Goal: Task Accomplishment & Management: Manage account settings

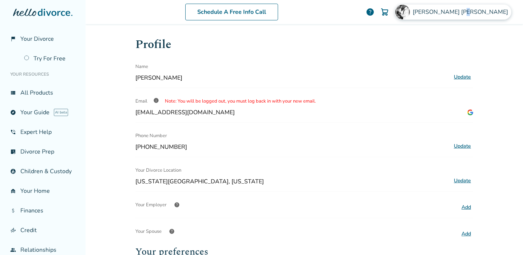
click at [491, 13] on span "[PERSON_NAME]" at bounding box center [461, 12] width 98 height 8
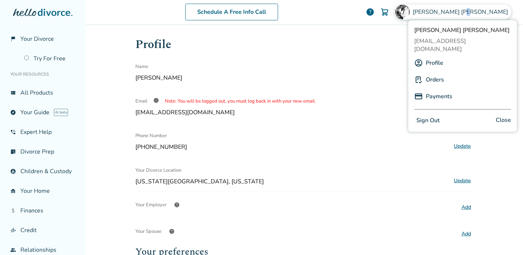
click at [434, 73] on link "Orders" at bounding box center [434, 80] width 18 height 14
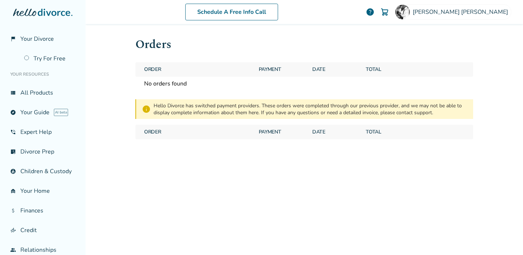
click at [161, 87] on span "No orders found" at bounding box center [197, 84] width 112 height 14
click at [483, 12] on span "Roger Watson" at bounding box center [461, 12] width 98 height 8
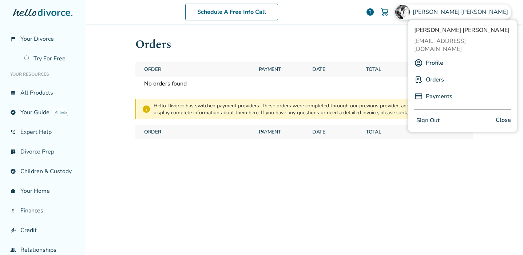
click at [420, 59] on img at bounding box center [418, 63] width 9 height 9
click at [431, 56] on link "Profile" at bounding box center [433, 63] width 17 height 14
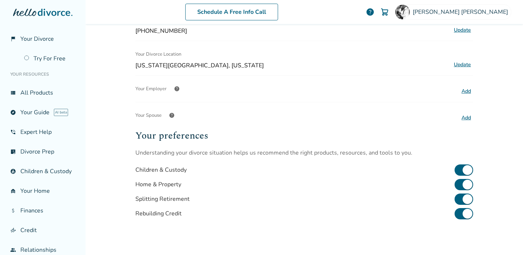
scroll to position [27, 0]
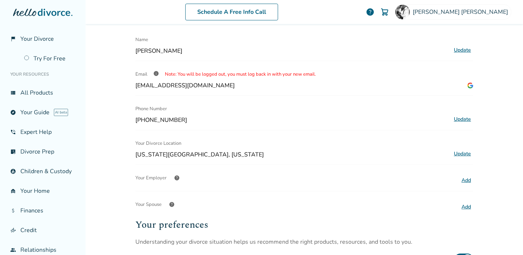
click at [359, 15] on div "Schedule A Free Info Call" at bounding box center [231, 12] width 268 height 17
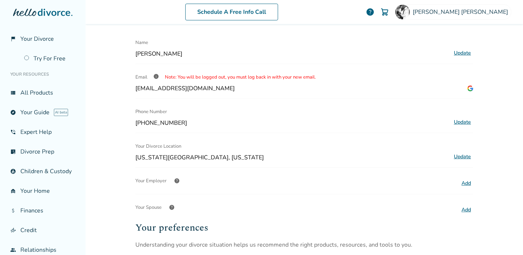
scroll to position [28, 0]
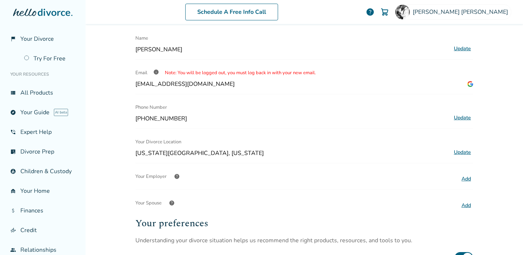
click at [464, 176] on button "Add" at bounding box center [466, 178] width 14 height 9
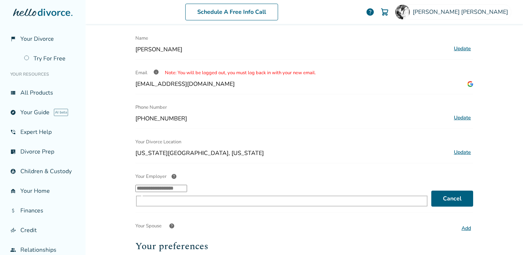
click at [187, 188] on input "Your Employer help ​" at bounding box center [161, 188] width 52 height 7
click at [188, 215] on li "CVS Health" at bounding box center [286, 218] width 279 height 14
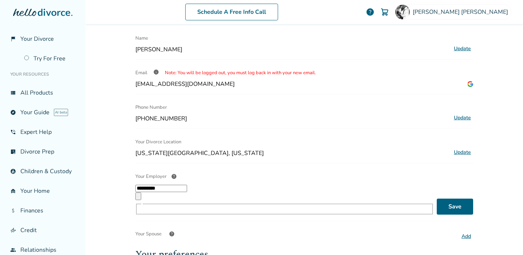
type input "**********"
click at [449, 199] on button "Save" at bounding box center [454, 207] width 36 height 16
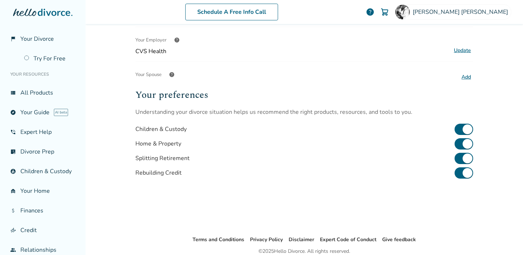
scroll to position [164, 0]
click at [169, 76] on span "help" at bounding box center [172, 75] width 6 height 6
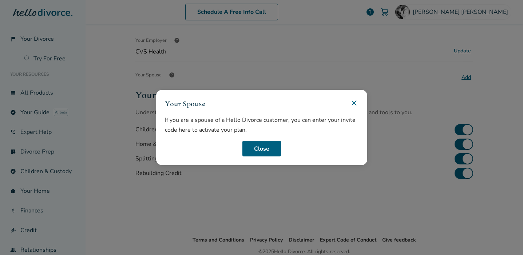
click at [354, 104] on icon at bounding box center [353, 103] width 9 height 9
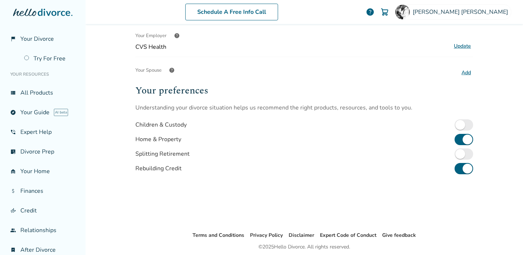
scroll to position [195, 0]
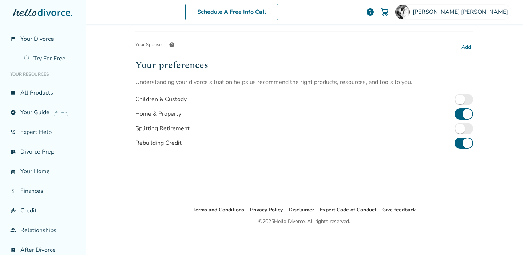
click at [278, 169] on div "Your preferences Understanding your divorce situation helps us recommend the ri…" at bounding box center [303, 126] width 337 height 136
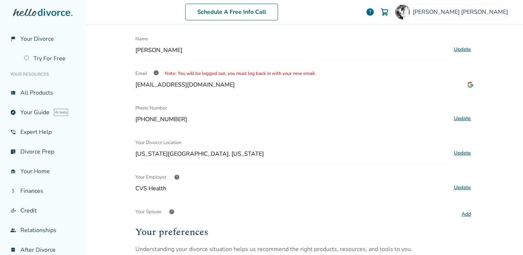
scroll to position [0, 0]
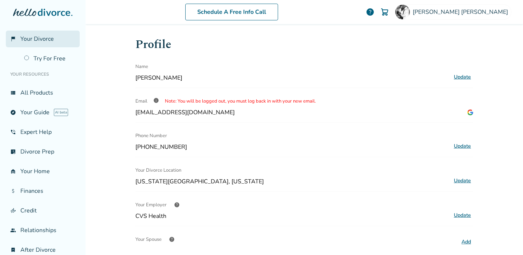
click at [45, 40] on span "Your Divorce" at bounding box center [36, 39] width 33 height 8
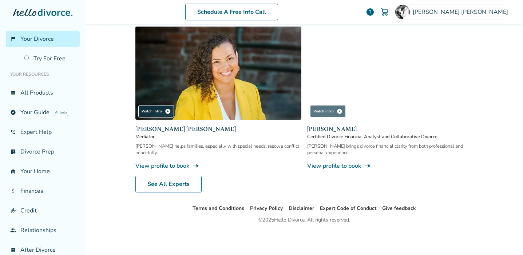
scroll to position [694, 0]
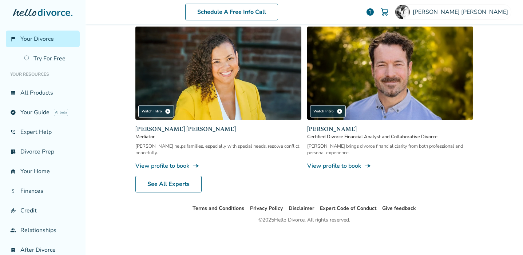
click at [334, 168] on link "View profile to book line_end_arrow_notch" at bounding box center [390, 166] width 166 height 8
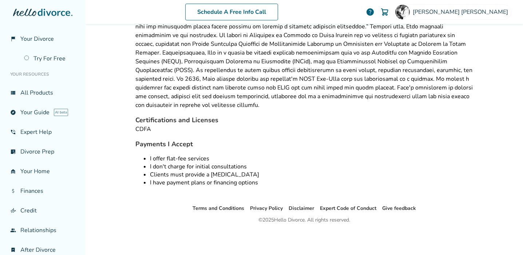
scroll to position [36, 0]
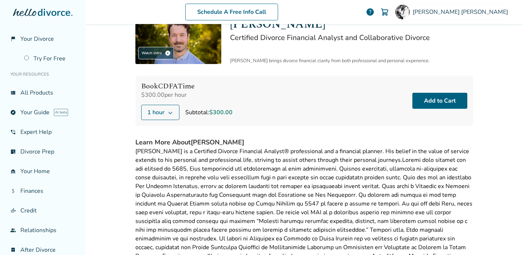
click at [167, 111] on icon at bounding box center [170, 112] width 6 height 6
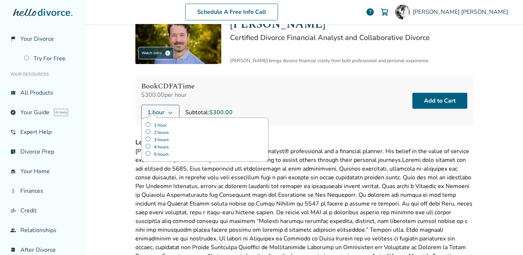
click at [167, 111] on icon at bounding box center [170, 112] width 6 height 6
click at [107, 88] on div "Schedule A Free Info Call Roger Watson help Schedule A Free Call Roger Watson r…" at bounding box center [303, 127] width 437 height 255
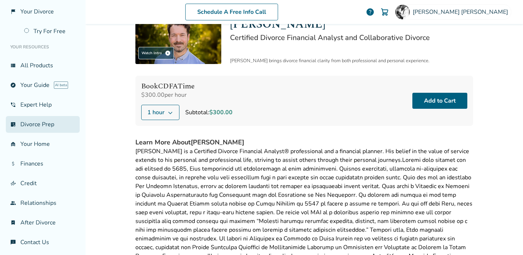
scroll to position [29, 0]
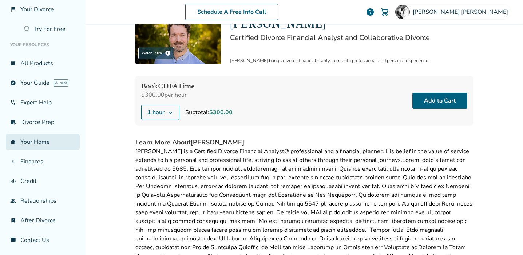
click at [36, 141] on link "garage_home Your Home" at bounding box center [43, 141] width 74 height 17
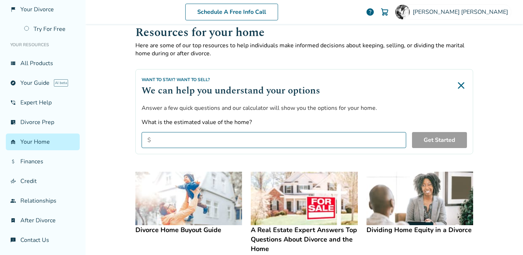
scroll to position [8, 0]
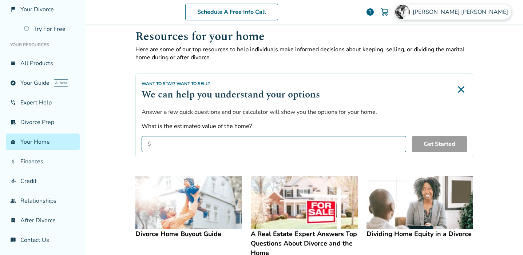
click at [463, 12] on div "Roger Watson" at bounding box center [453, 11] width 116 height 15
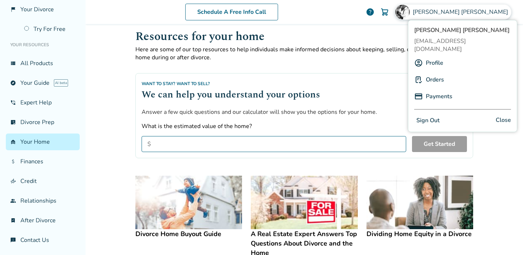
click at [427, 73] on link "Orders" at bounding box center [434, 80] width 18 height 14
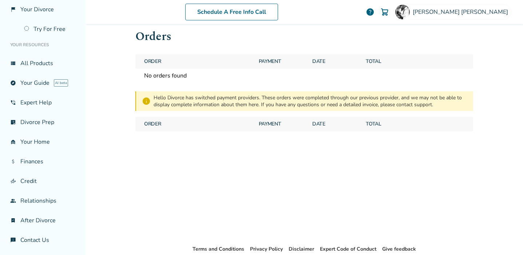
click at [267, 100] on div "Hello Divorce has switched payment providers. These orders were completed throu…" at bounding box center [309, 101] width 313 height 14
click at [491, 14] on span "Roger Watson" at bounding box center [461, 12] width 98 height 8
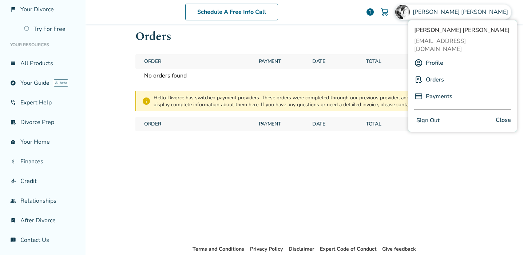
click at [432, 56] on link "Profile" at bounding box center [433, 63] width 17 height 14
